Goal: Task Accomplishment & Management: Complete application form

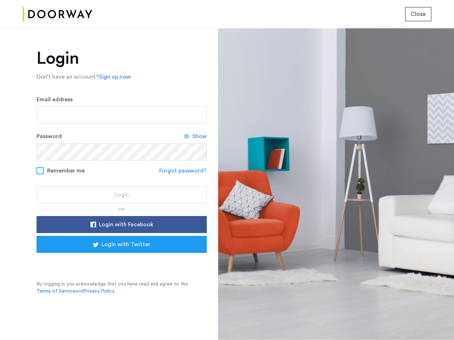
click at [418, 14] on span "Close" at bounding box center [417, 14] width 15 height 9
click at [113, 77] on link "Sign up now" at bounding box center [115, 77] width 32 height 9
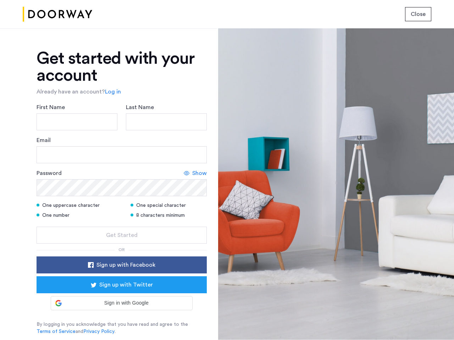
click at [184, 171] on icon at bounding box center [187, 173] width 6 height 6
click at [122, 225] on form "First Name Last Name Email Password Hide One uppercase character One special ch…" at bounding box center [121, 173] width 170 height 141
click at [122, 245] on div "Get started with your account Already have an account? Log in First Name Last N…" at bounding box center [121, 192] width 170 height 285
